Goal: Information Seeking & Learning: Learn about a topic

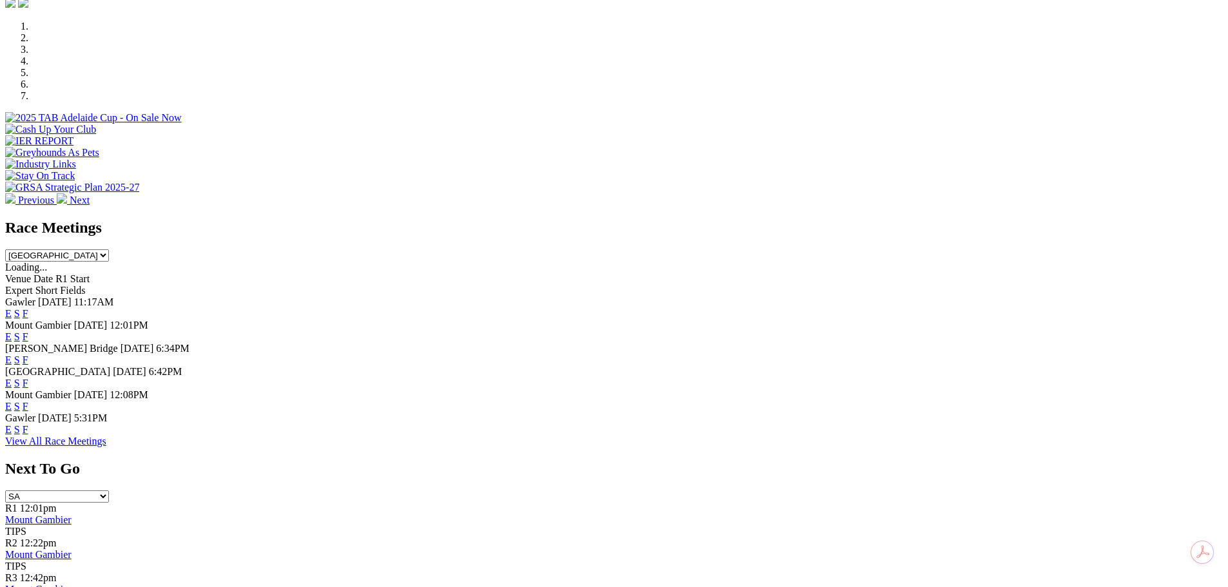
click at [28, 378] on link "F" at bounding box center [26, 383] width 6 height 11
click at [12, 378] on link "E" at bounding box center [8, 383] width 6 height 11
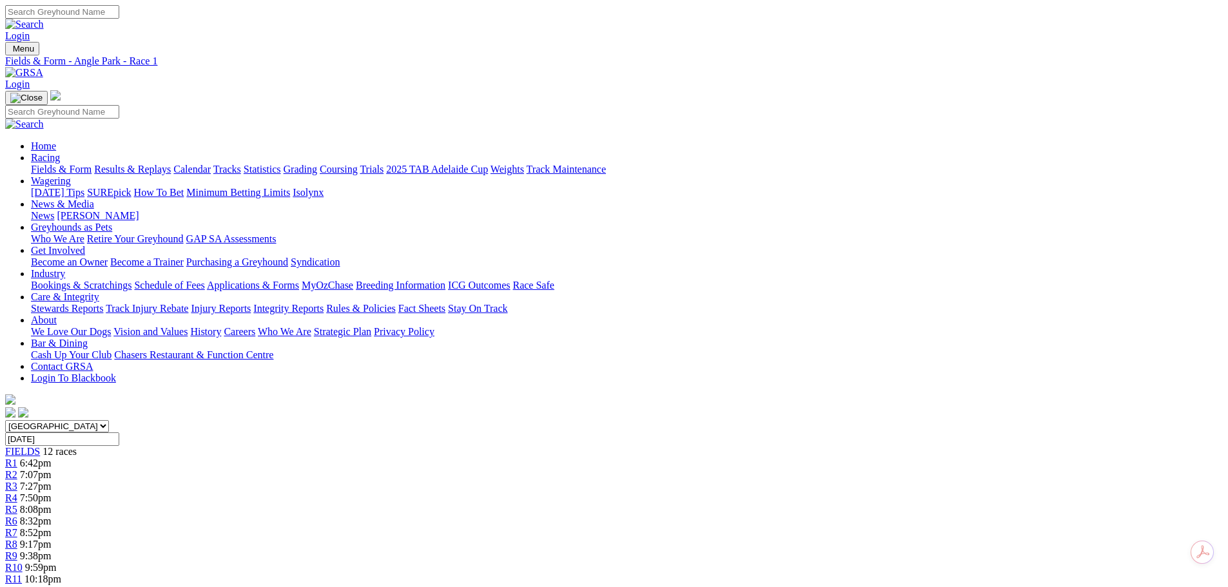
click at [624, 516] on div "R6 8:32pm" at bounding box center [613, 522] width 1217 height 12
click at [17, 527] on span "R7" at bounding box center [11, 532] width 12 height 11
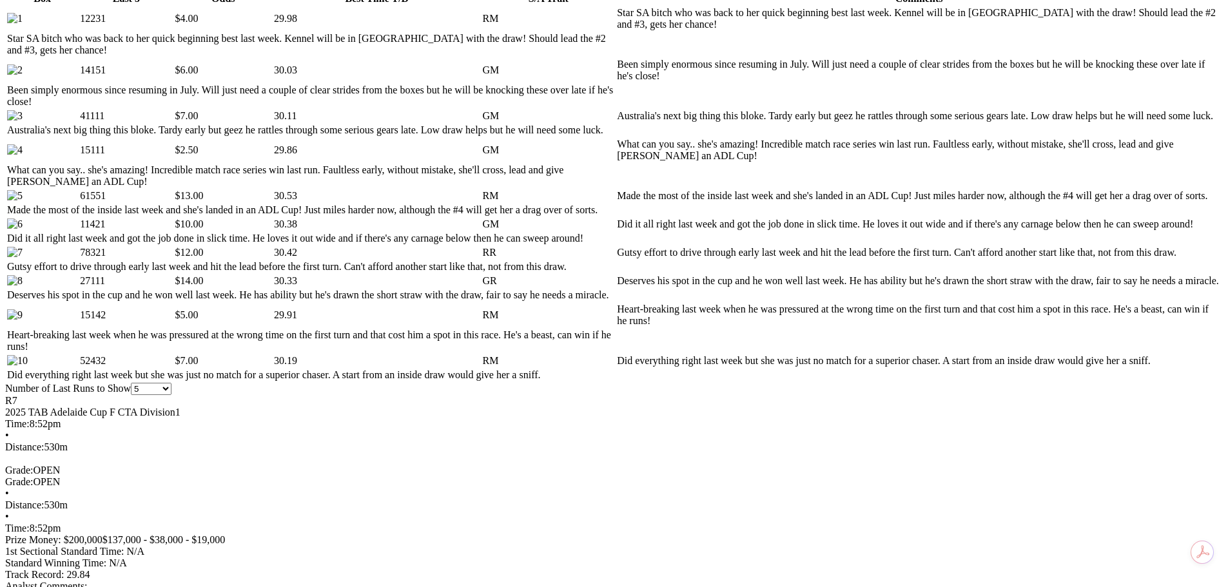
scroll to position [709, 0]
